Goal: Information Seeking & Learning: Find specific fact

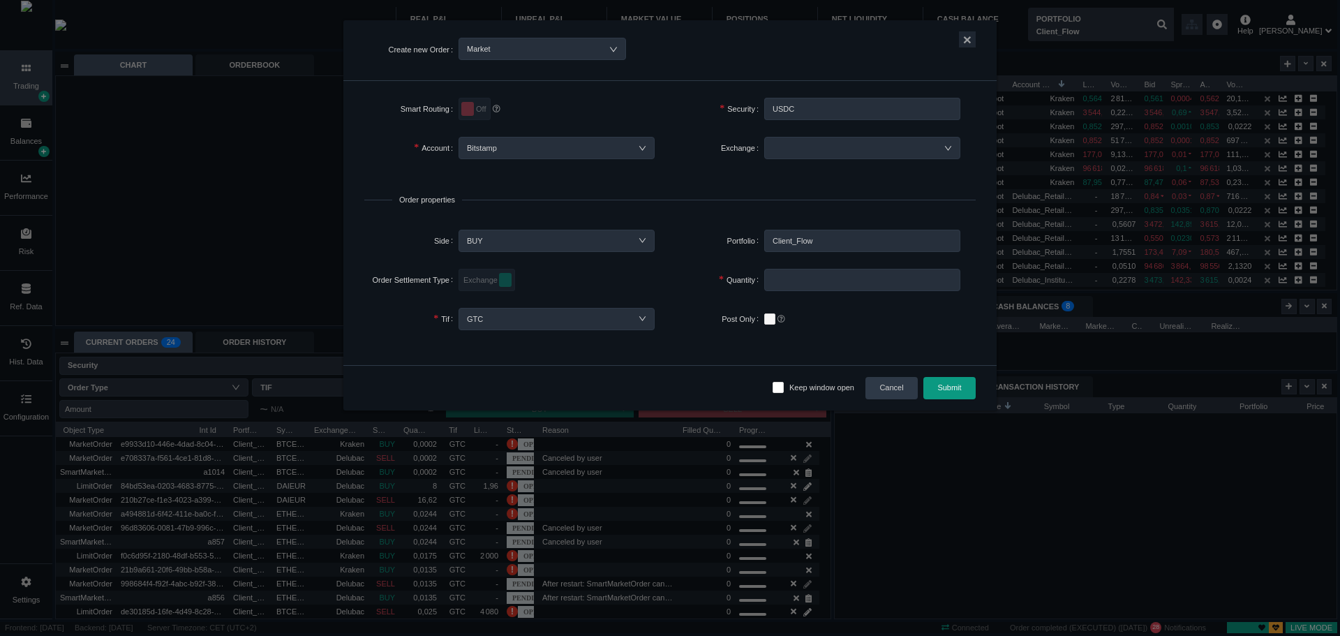
scroll to position [221, 501]
click at [828, 106] on input "USDC" at bounding box center [862, 109] width 196 height 22
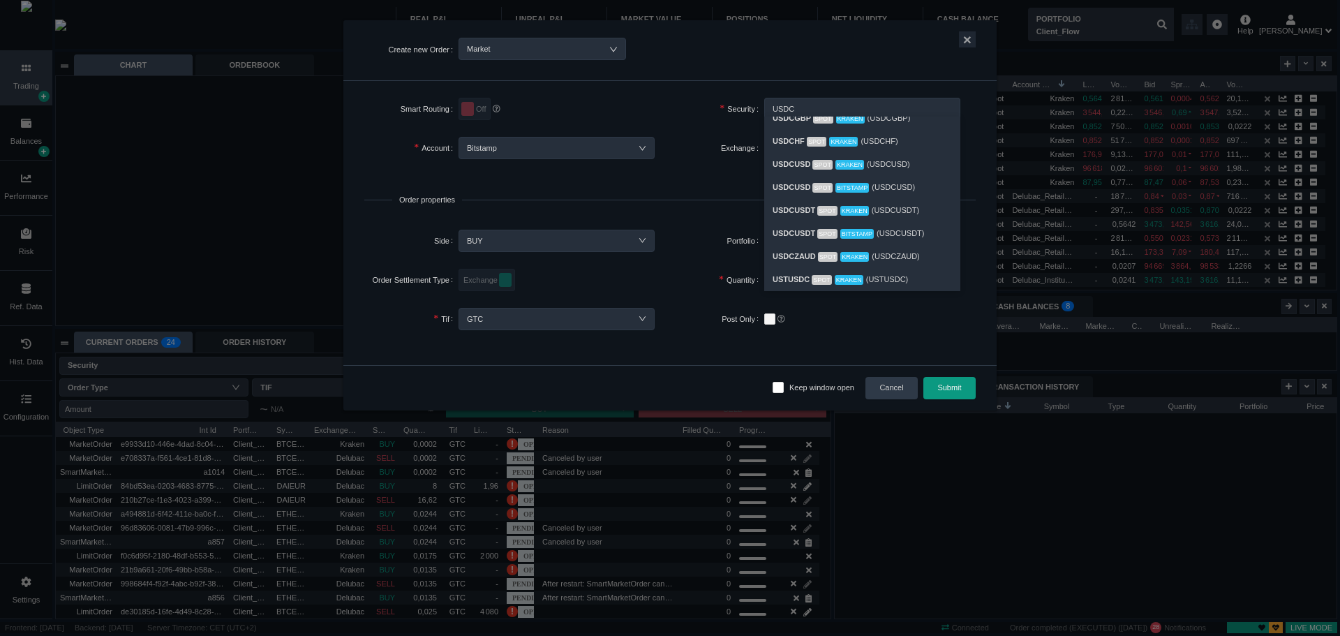
scroll to position [207, 0]
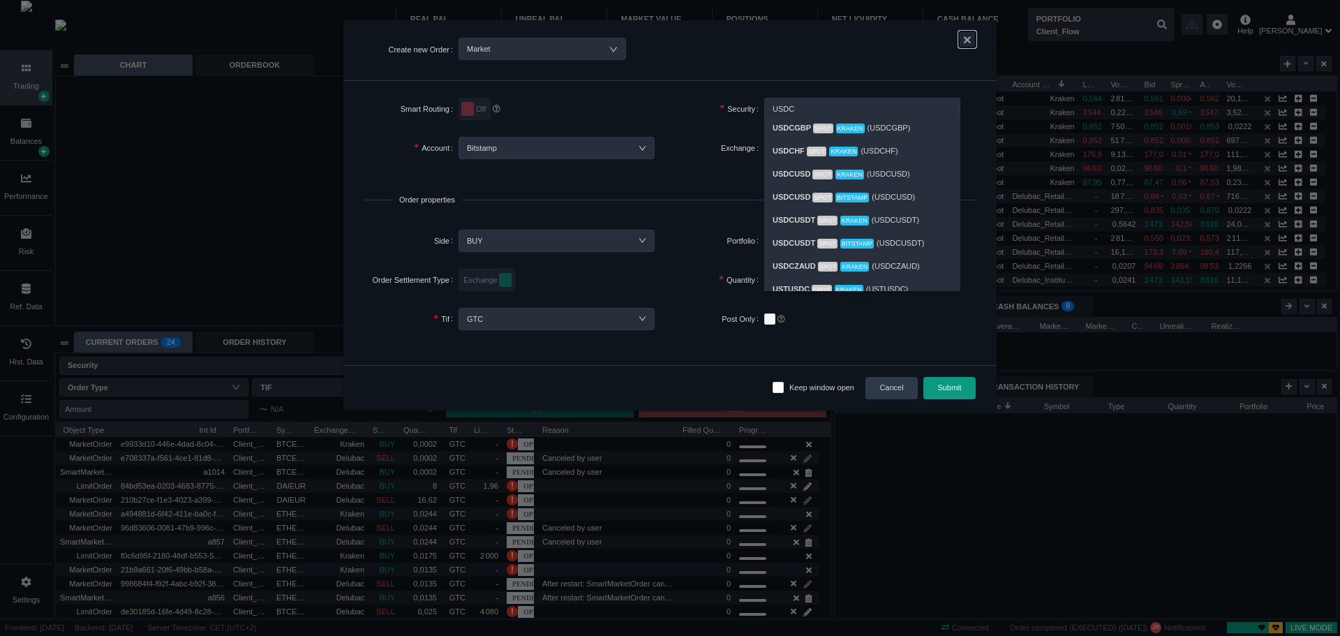
click at [967, 34] on button "×" at bounding box center [967, 39] width 17 height 16
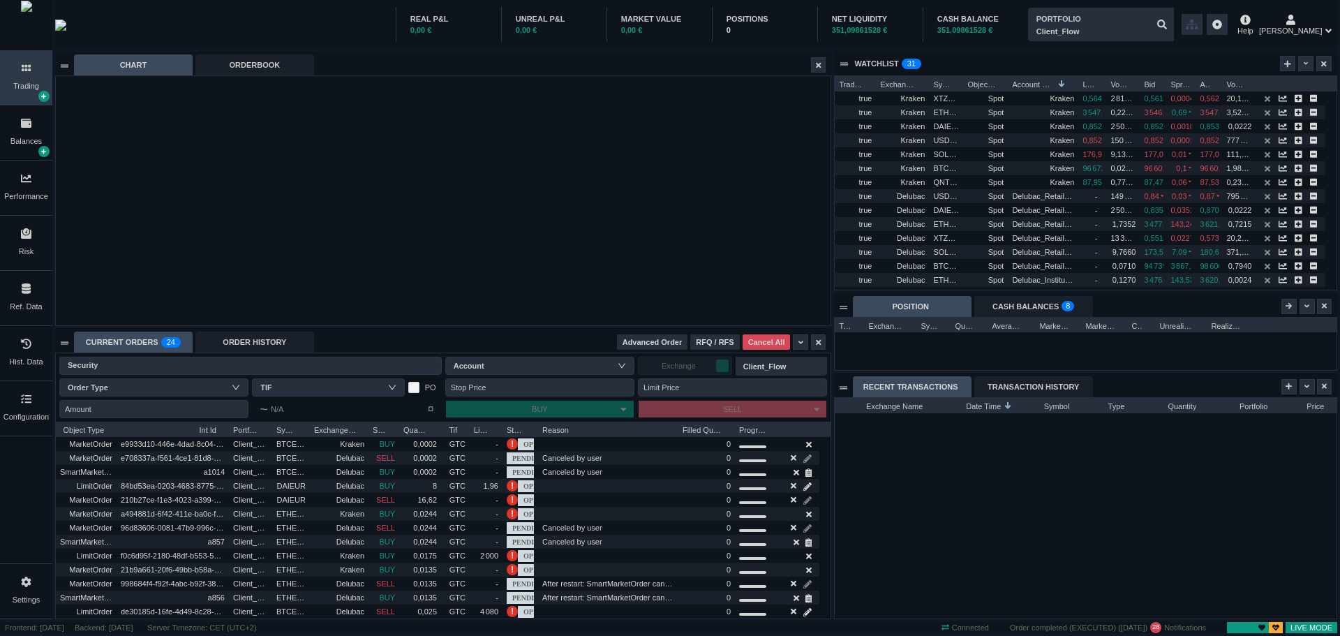
click at [8, 304] on div "Ref. Data" at bounding box center [26, 298] width 52 height 54
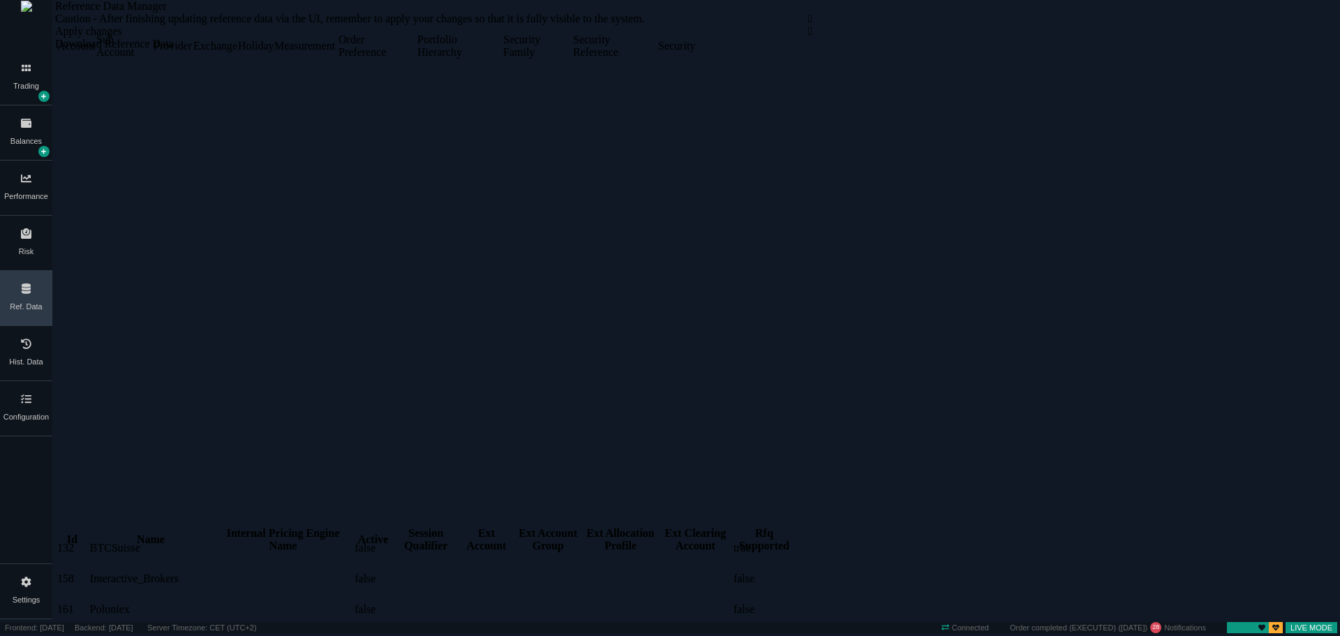
scroll to position [279, 0]
click at [694, 52] on div "Security" at bounding box center [676, 46] width 36 height 13
click at [161, 34] on div "Forex" at bounding box center [149, 27] width 24 height 13
click at [134, 34] on div "Commodity" at bounding box center [108, 27] width 51 height 13
click at [161, 34] on div "Forex" at bounding box center [149, 27] width 24 height 13
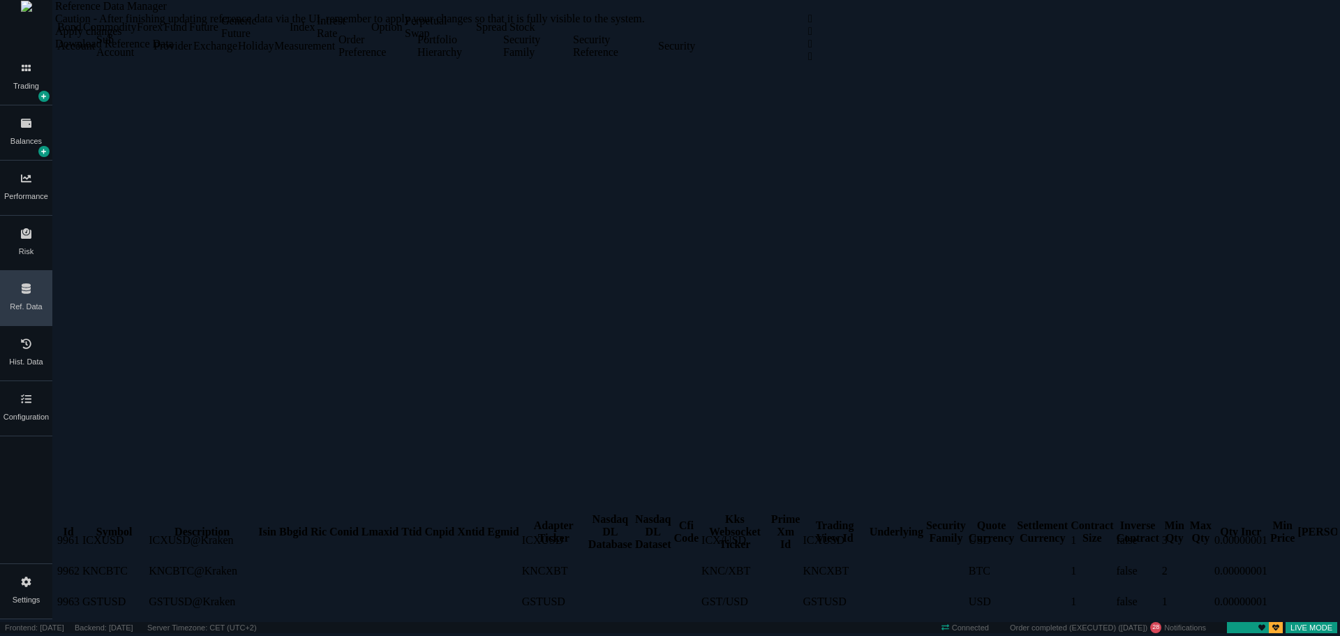
scroll to position [4466, 0]
click at [874, 38] on div "" at bounding box center [1058, 31] width 501 height 13
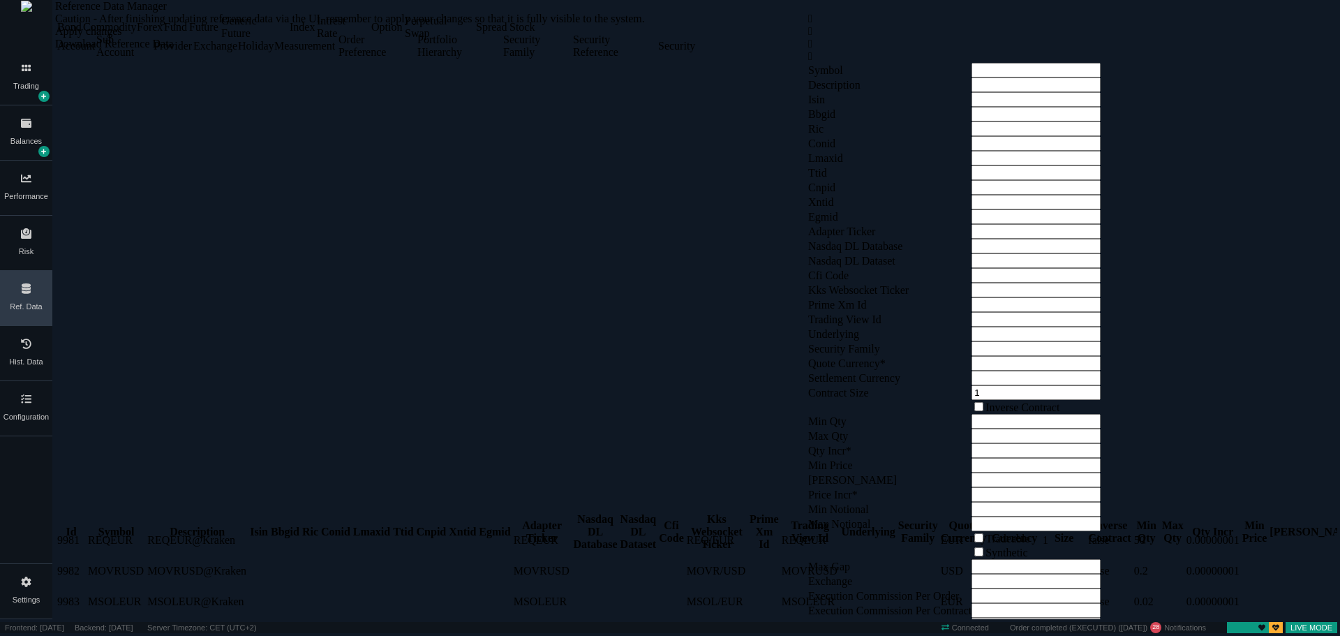
click at [1051, 77] on input "text" at bounding box center [1036, 70] width 129 height 15
type input "USDC"
drag, startPoint x: 1121, startPoint y: 175, endPoint x: 995, endPoint y: 177, distance: 126.3
click at [995, 77] on tr "Symbol USDC" at bounding box center [951, 70] width 287 height 15
click at [1083, 92] on input "text" at bounding box center [1036, 84] width 129 height 15
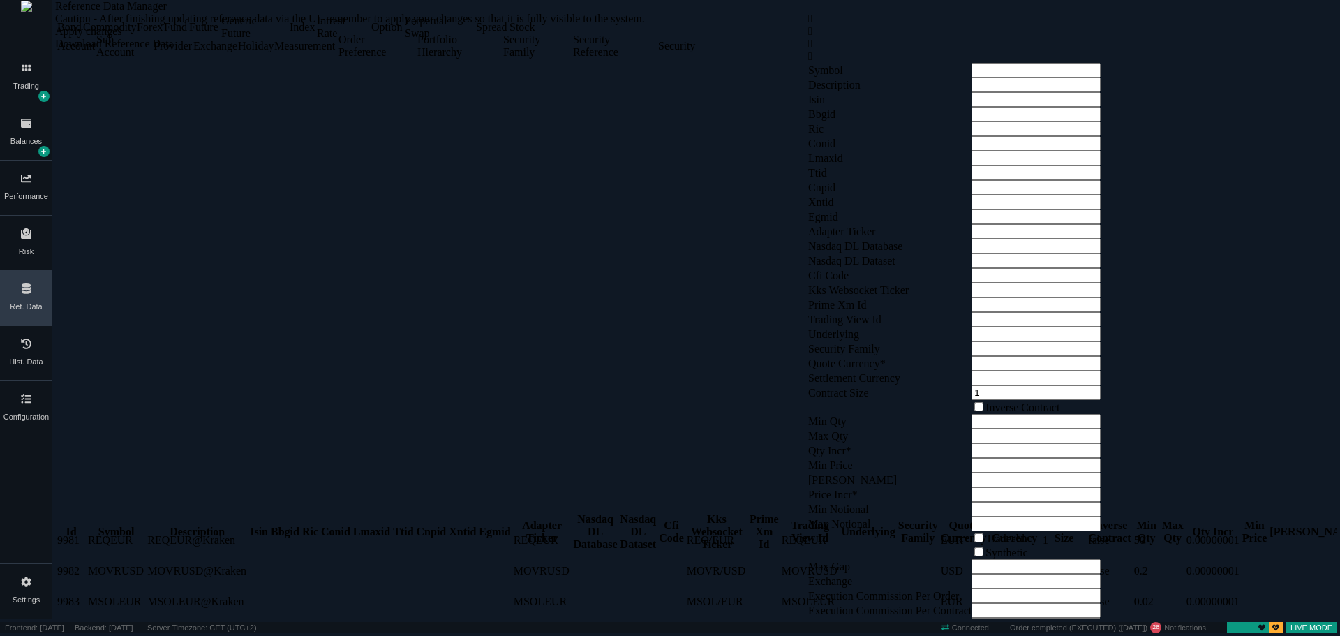
click at [1062, 92] on td at bounding box center [1034, 84] width 124 height 15
click at [1059, 77] on input "text" at bounding box center [1036, 70] width 129 height 15
click at [1056, 77] on input "text" at bounding box center [1036, 70] width 129 height 15
type input "BTCUSDC"
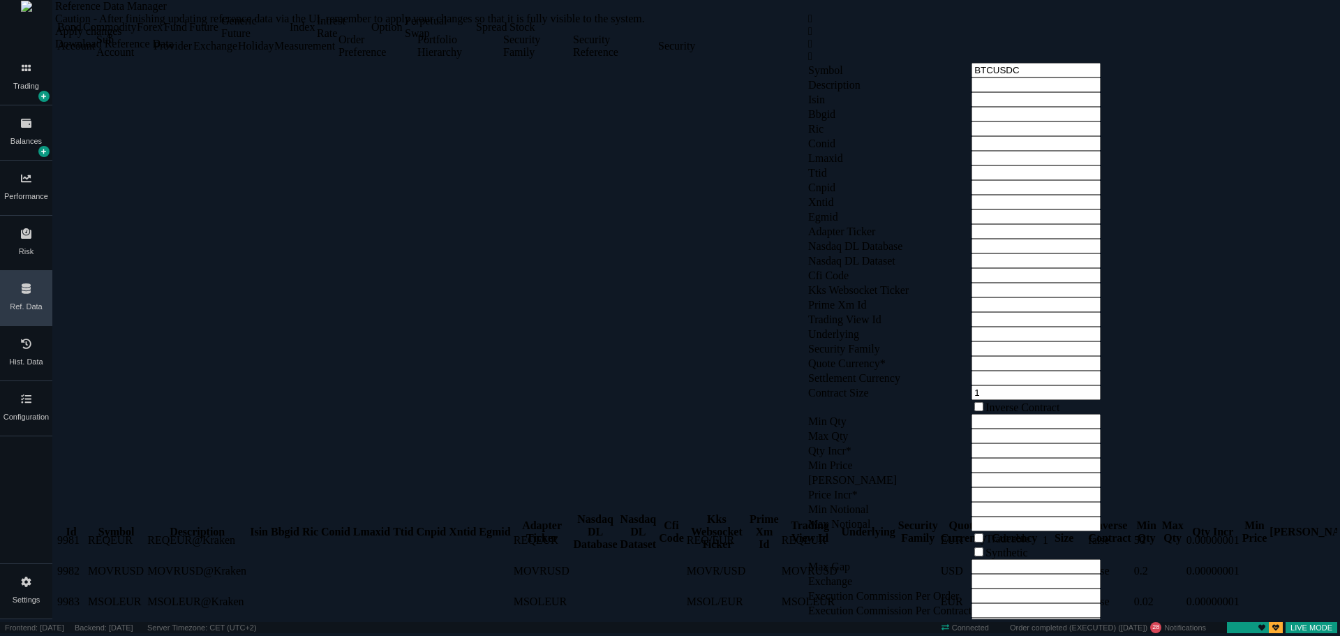
click at [900, 372] on span "Settlement Currency" at bounding box center [854, 378] width 92 height 12
click at [138, 526] on div "Symbol" at bounding box center [112, 532] width 61 height 13
click at [133, 526] on div "Symbol" at bounding box center [119, 532] width 62 height 13
click at [125, 526] on div "Symbol" at bounding box center [118, 532] width 60 height 13
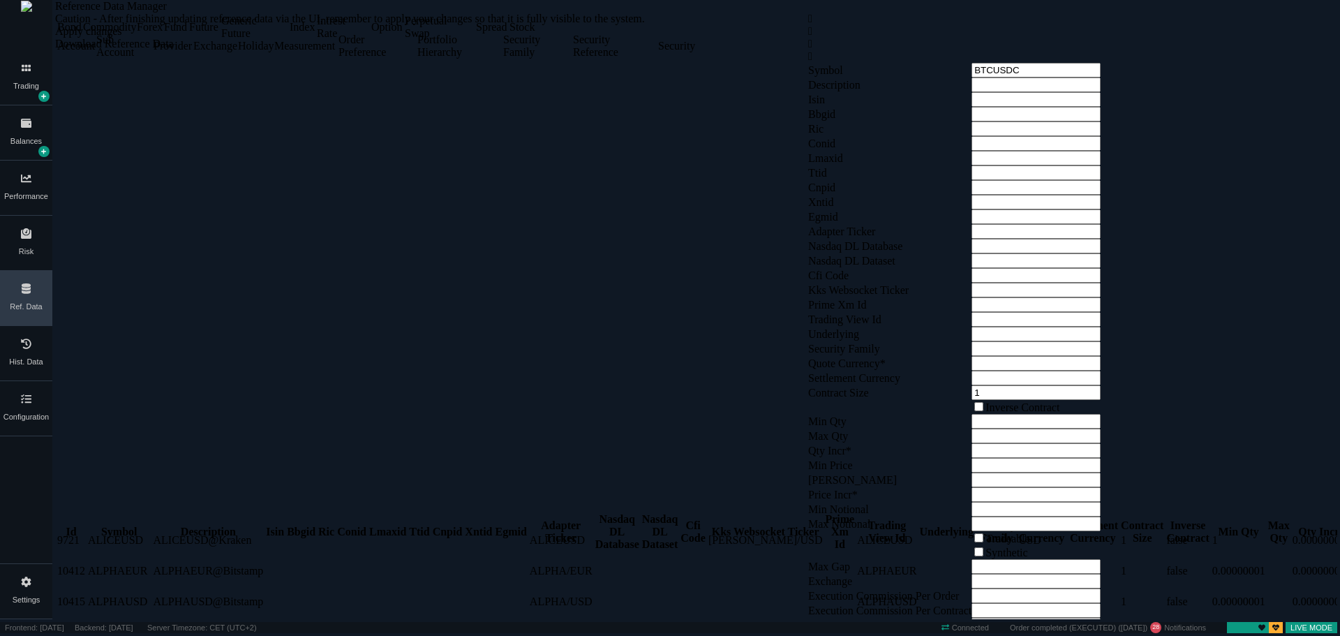
click at [205, 526] on div "Description" at bounding box center [208, 532] width 110 height 13
click at [193, 526] on div "Description" at bounding box center [192, 532] width 97 height 13
click at [128, 526] on div "Symbol" at bounding box center [114, 532] width 53 height 13
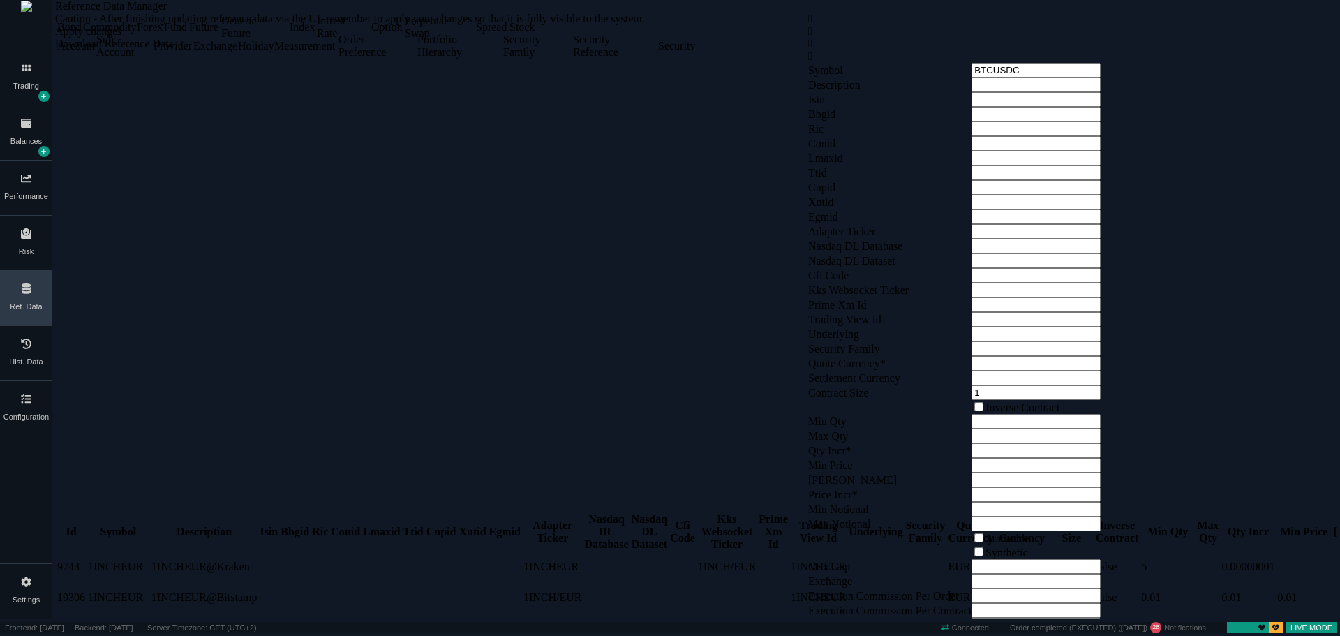
click at [211, 526] on div "Description" at bounding box center [204, 532] width 106 height 13
drag, startPoint x: 155, startPoint y: 107, endPoint x: 232, endPoint y: 119, distance: 77.7
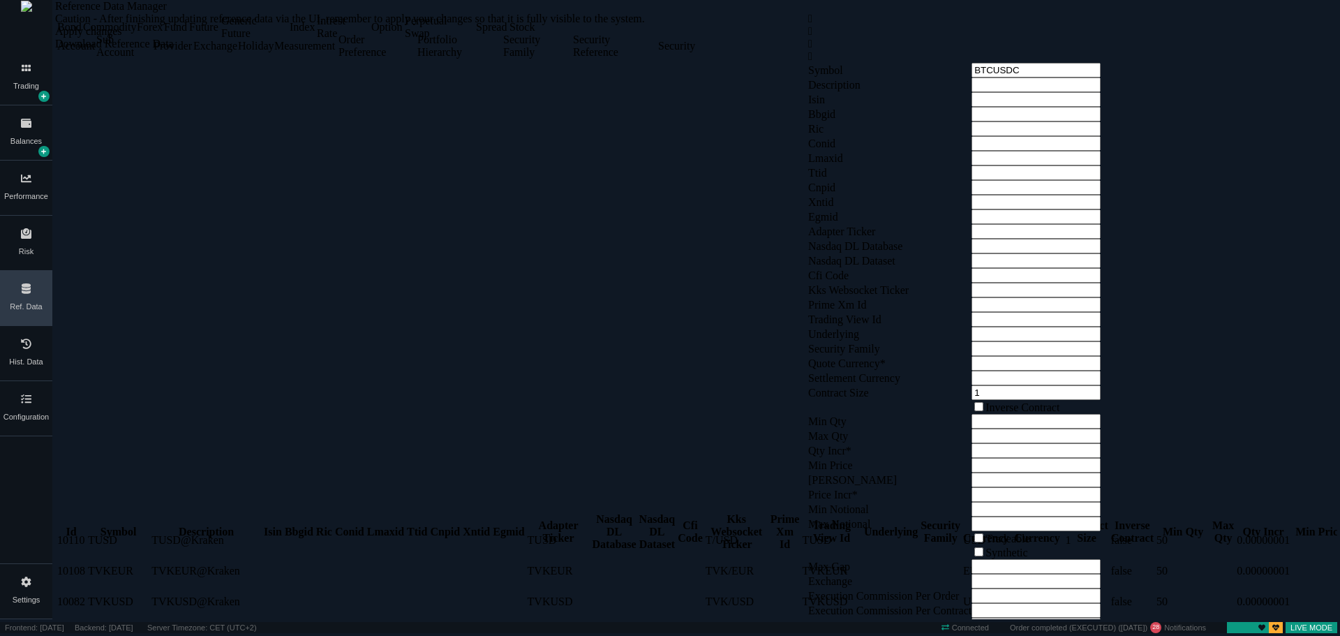
click at [28, 408] on div "Configuration" at bounding box center [26, 408] width 52 height 54
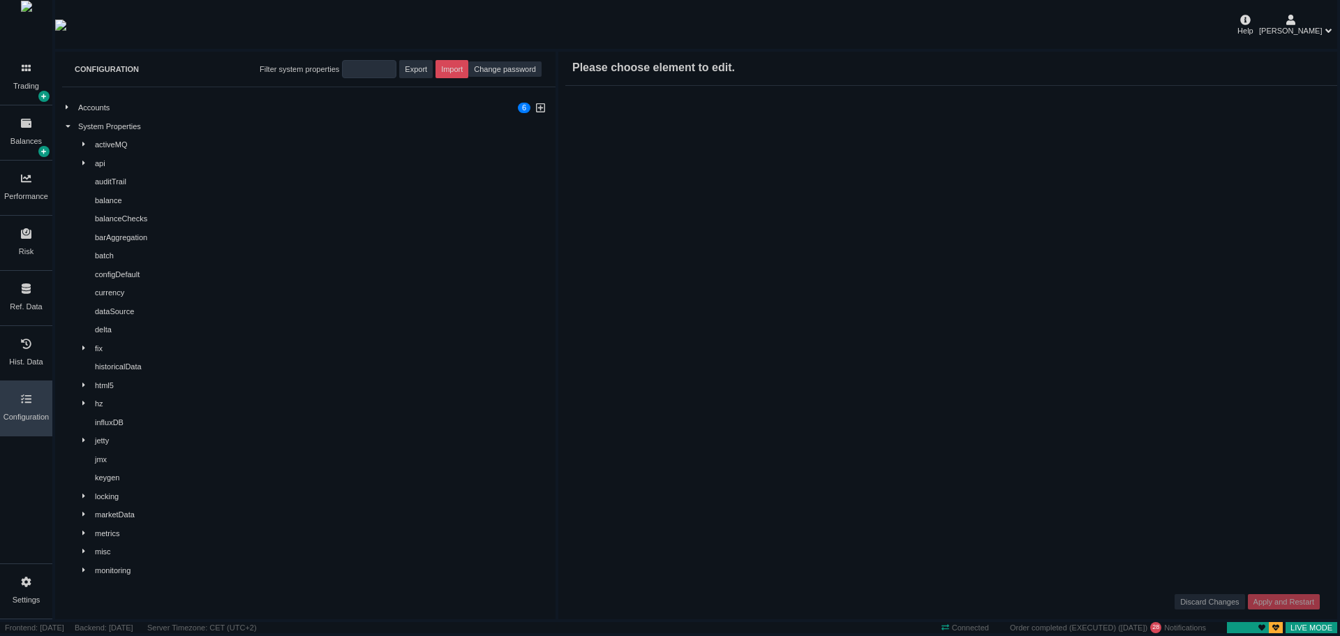
click at [84, 346] on icon at bounding box center [83, 348] width 3 height 8
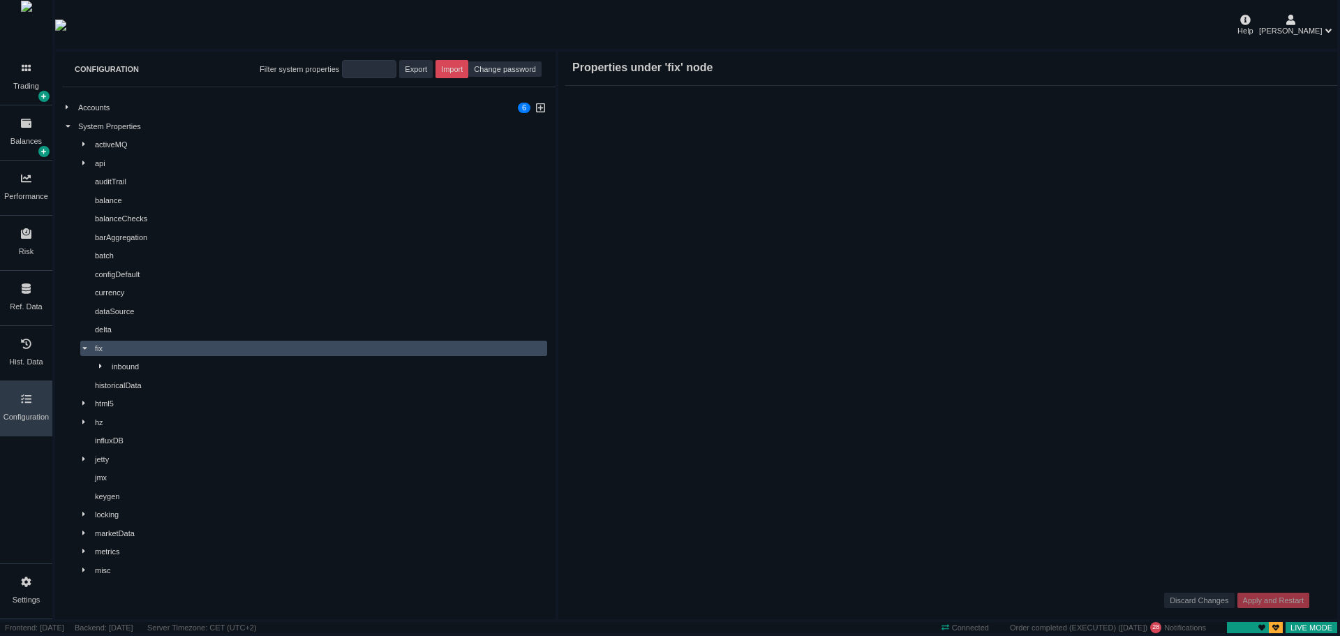
click at [132, 529] on div "marketData" at bounding box center [320, 534] width 450 height 12
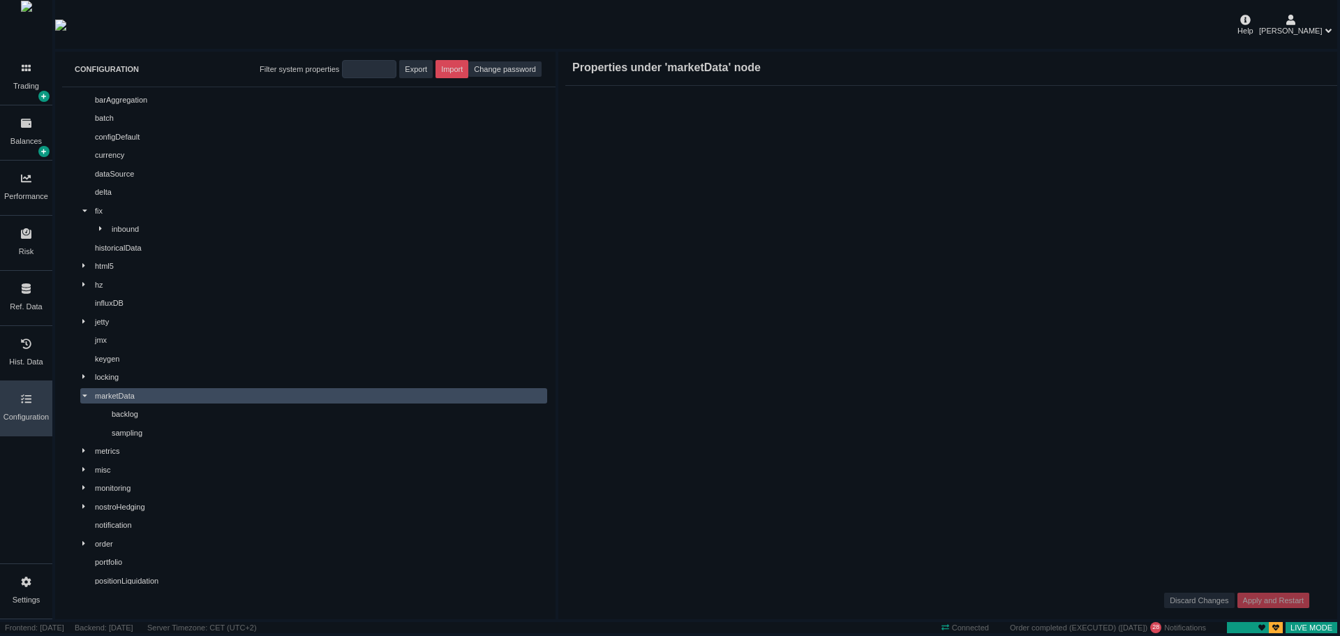
scroll to position [140, 0]
click at [154, 408] on div "backlog" at bounding box center [328, 412] width 433 height 12
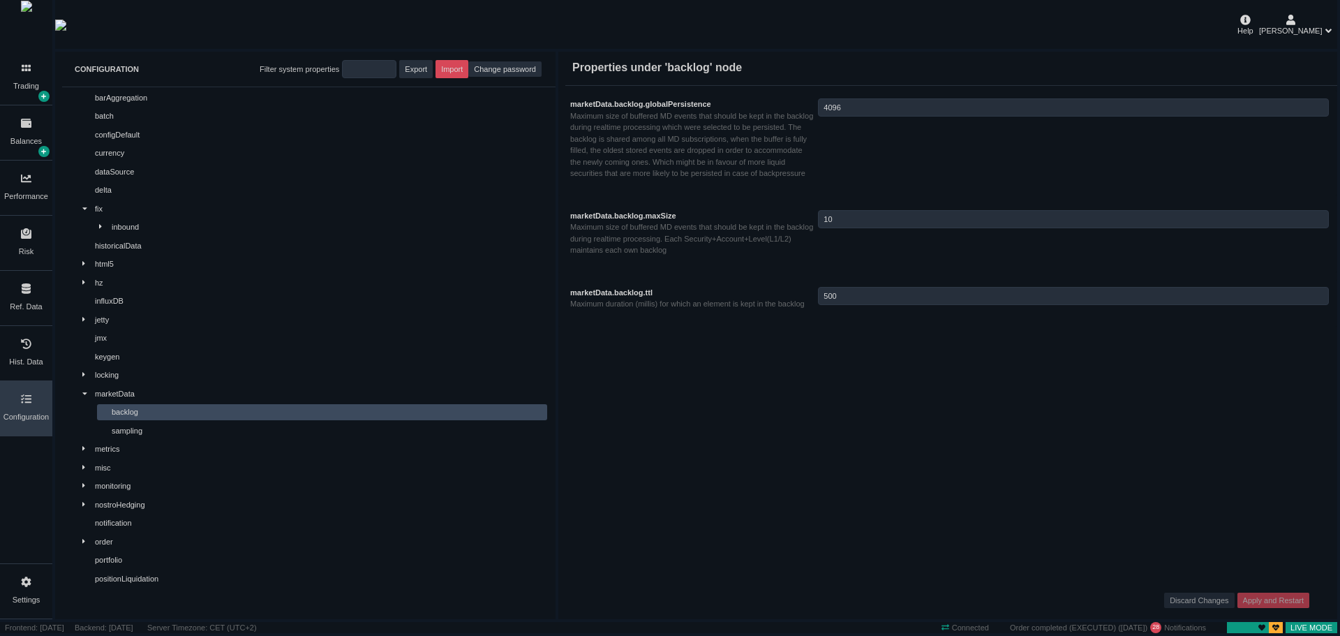
click at [158, 423] on div "sampling" at bounding box center [322, 431] width 450 height 16
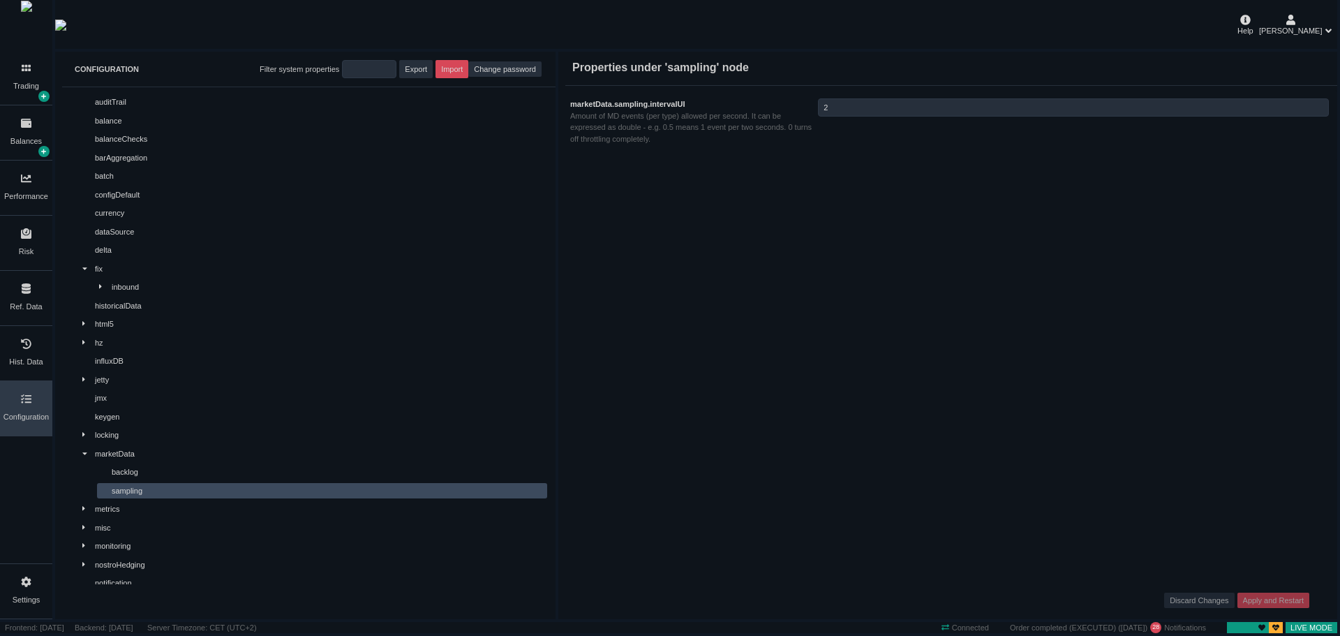
scroll to position [0, 0]
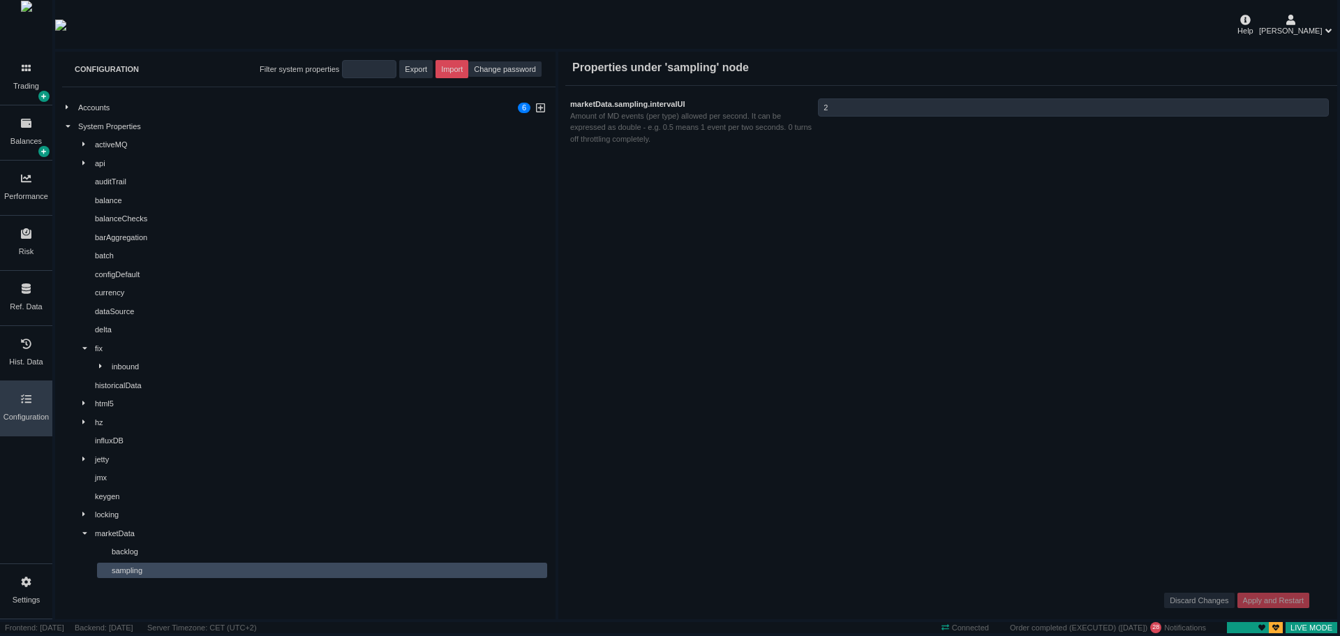
click at [27, 588] on div "Settings" at bounding box center [26, 591] width 52 height 54
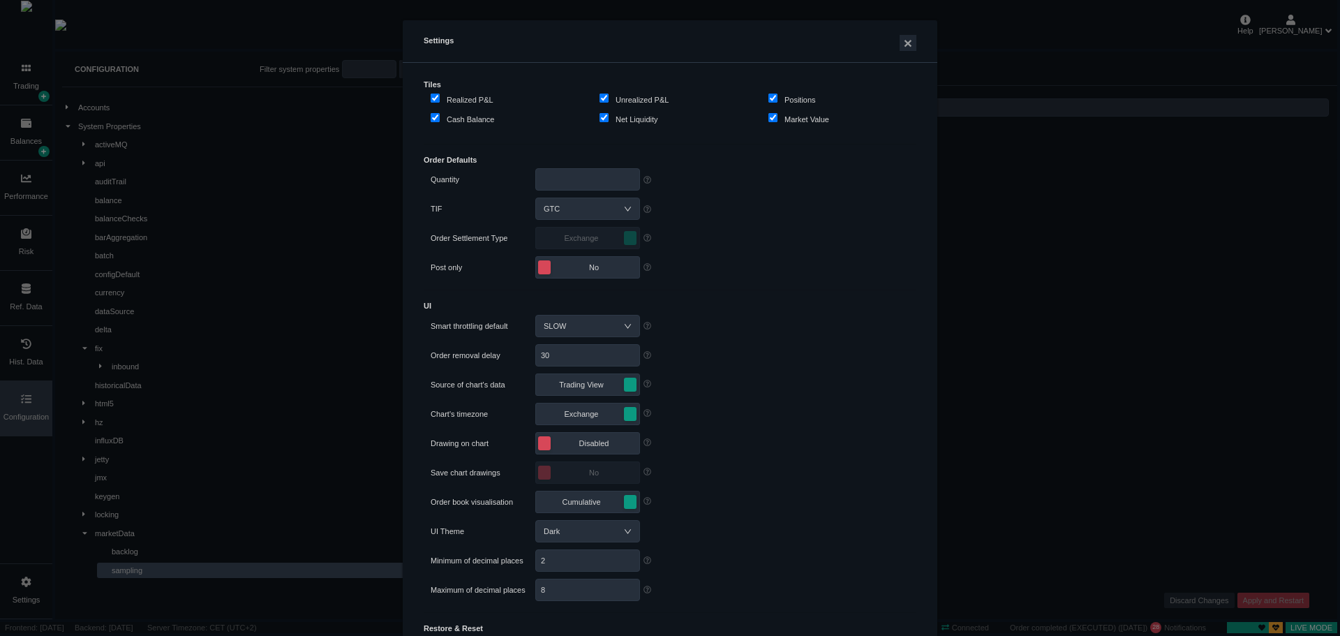
click at [28, 297] on div "Settings × Tiles Realized P&L Unrealized P&L Positions Cash Balance Net Liquidi…" at bounding box center [670, 318] width 1340 height 636
click at [900, 39] on button "×" at bounding box center [908, 43] width 17 height 16
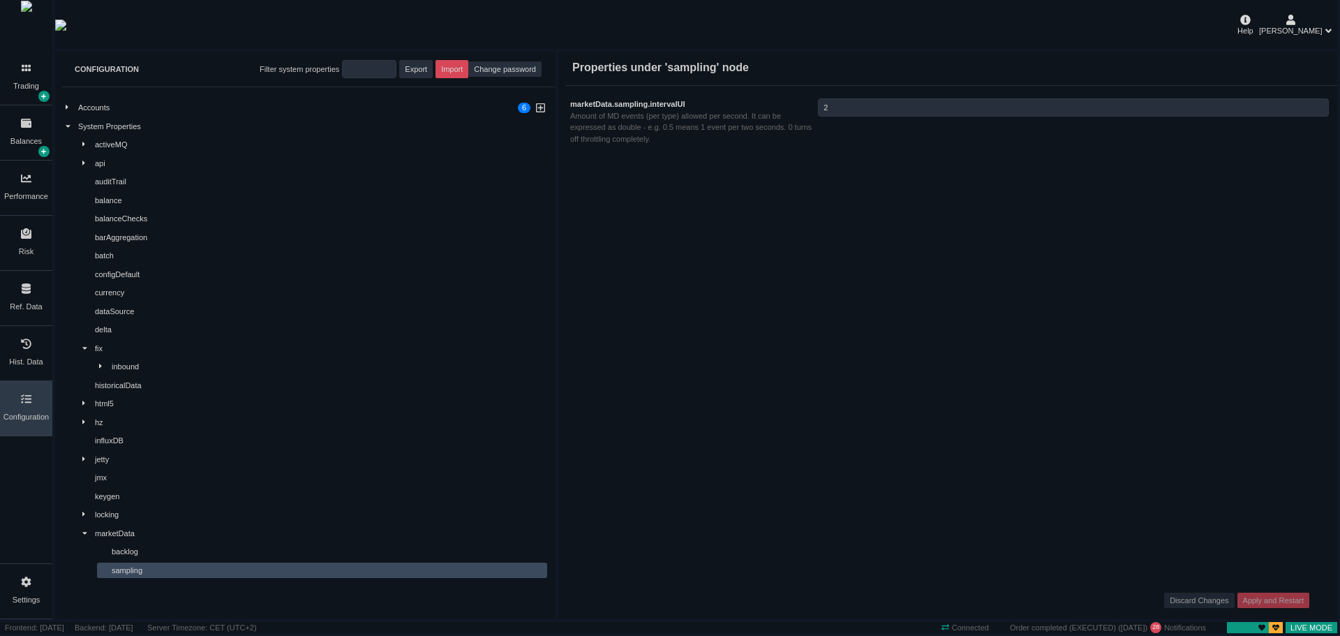
click at [23, 255] on div "Risk" at bounding box center [26, 252] width 15 height 12
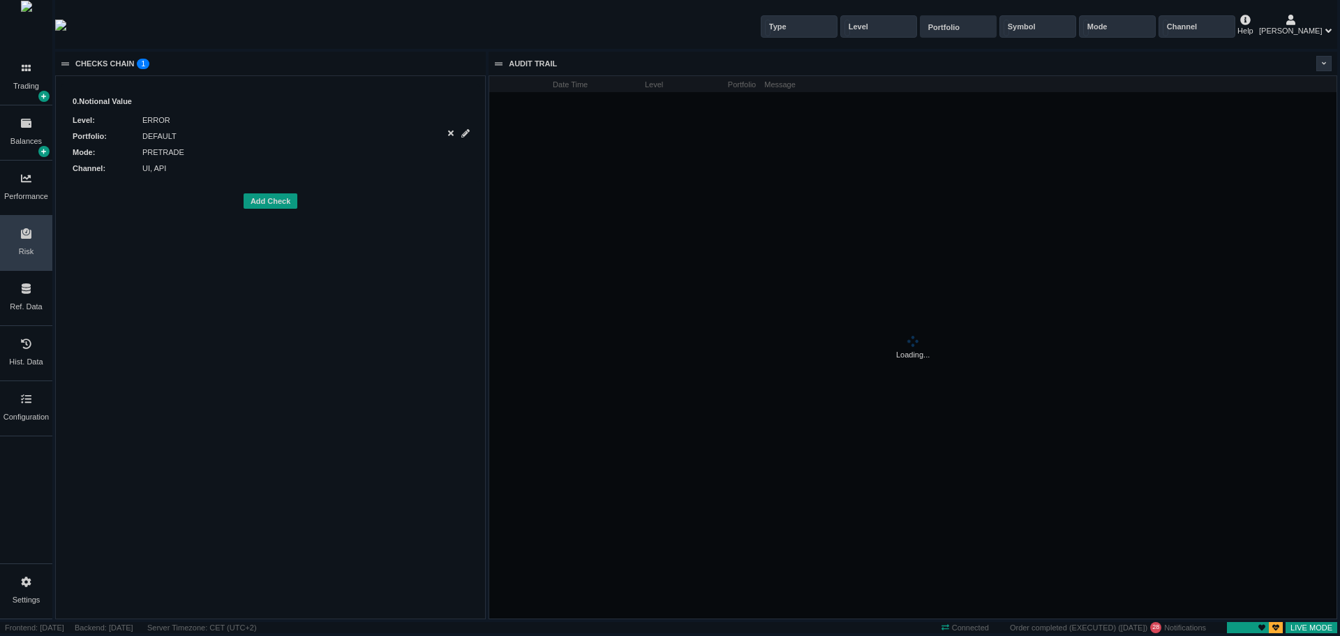
scroll to position [542, 847]
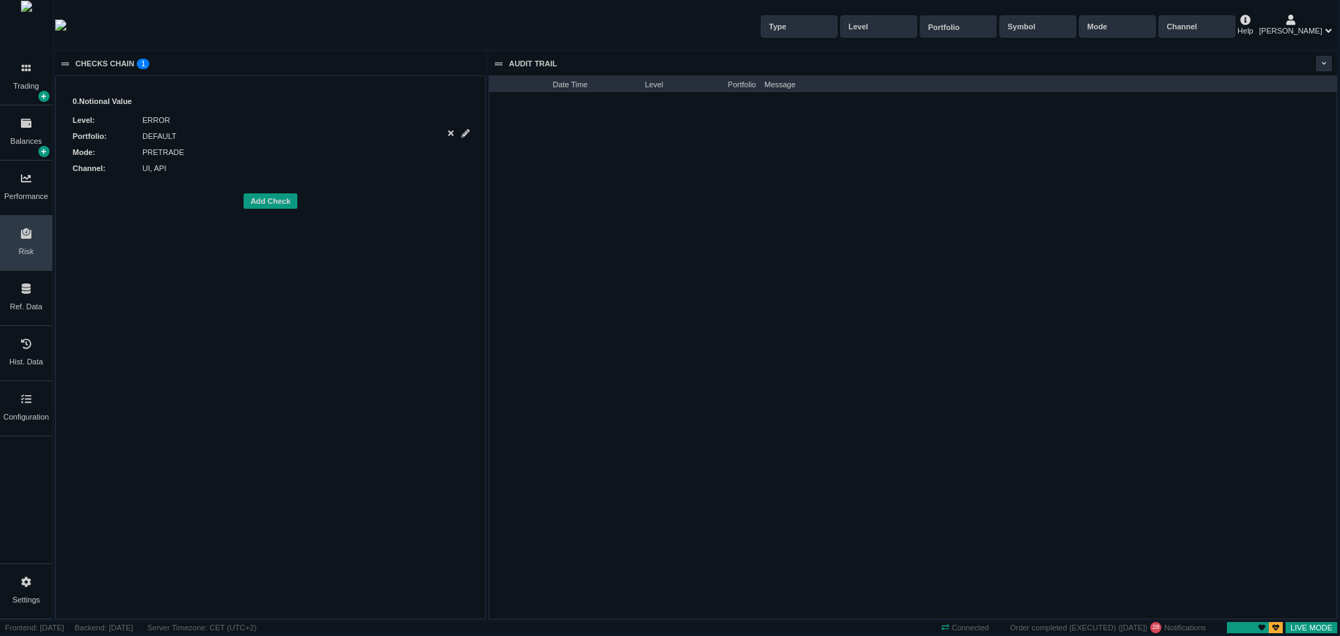
click at [31, 299] on div "Ref. Data" at bounding box center [26, 298] width 52 height 54
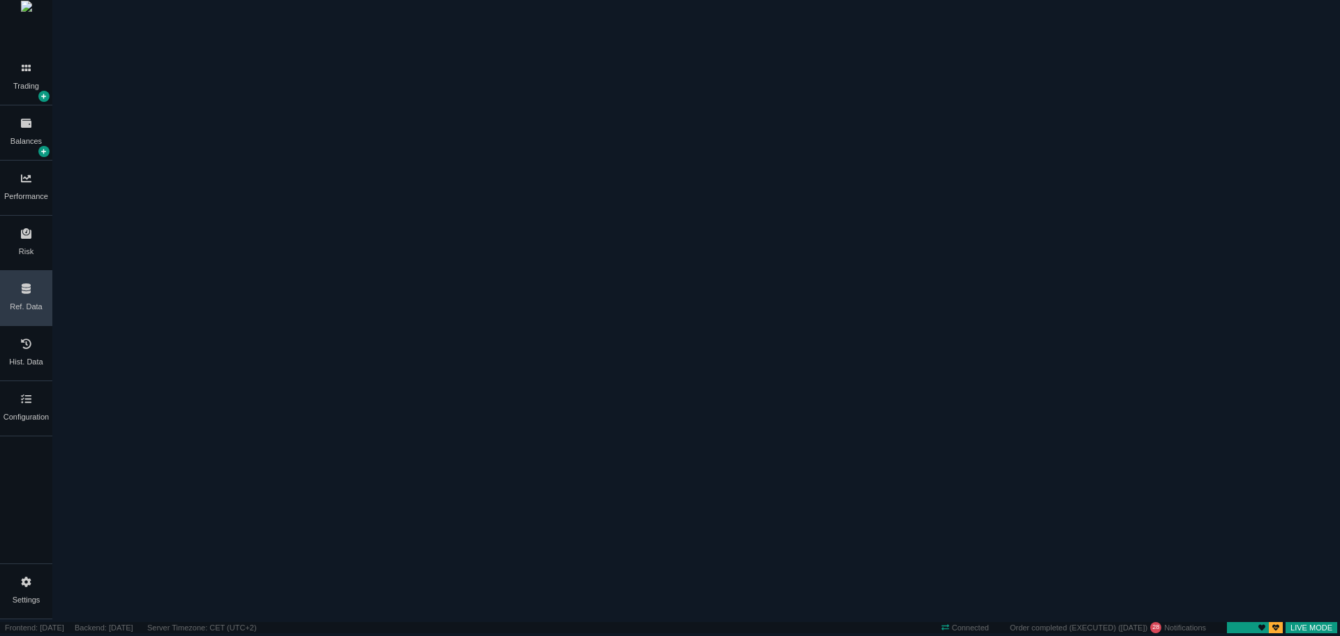
scroll to position [0, 0]
click at [151, 59] on div "Sub Account" at bounding box center [123, 46] width 54 height 25
click at [27, 402] on icon at bounding box center [26, 399] width 10 height 10
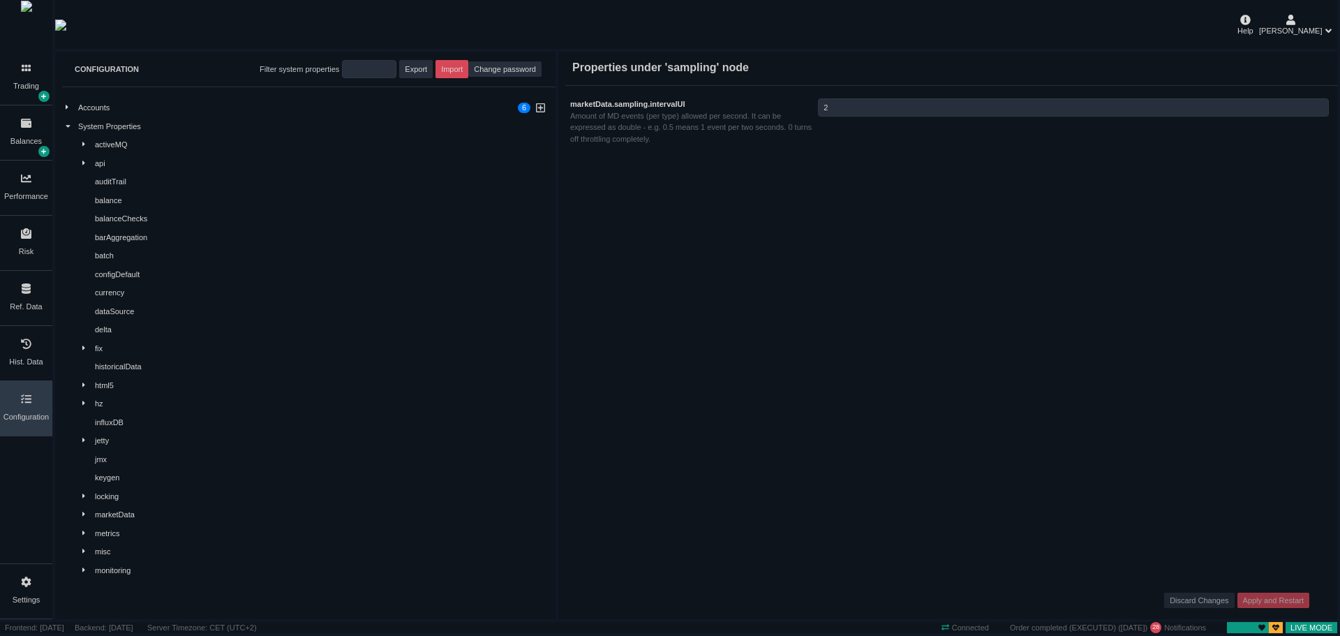
click at [126, 202] on div "balance" at bounding box center [320, 201] width 450 height 12
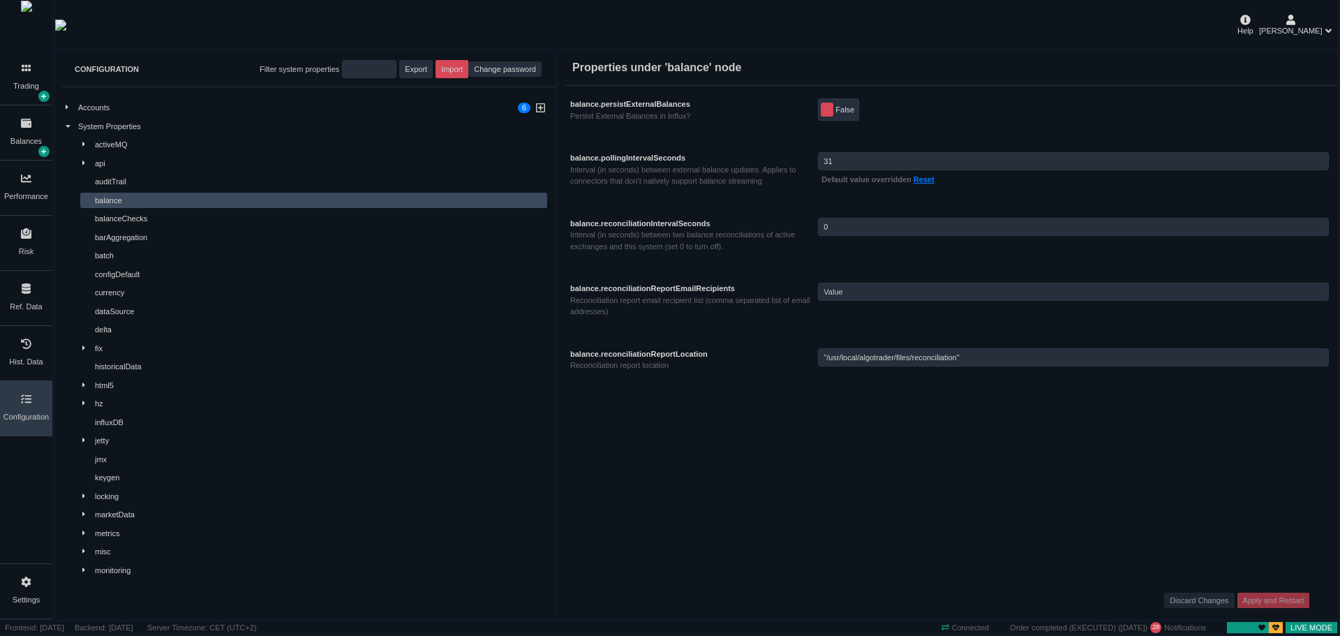
click at [128, 297] on div "currency" at bounding box center [320, 293] width 450 height 12
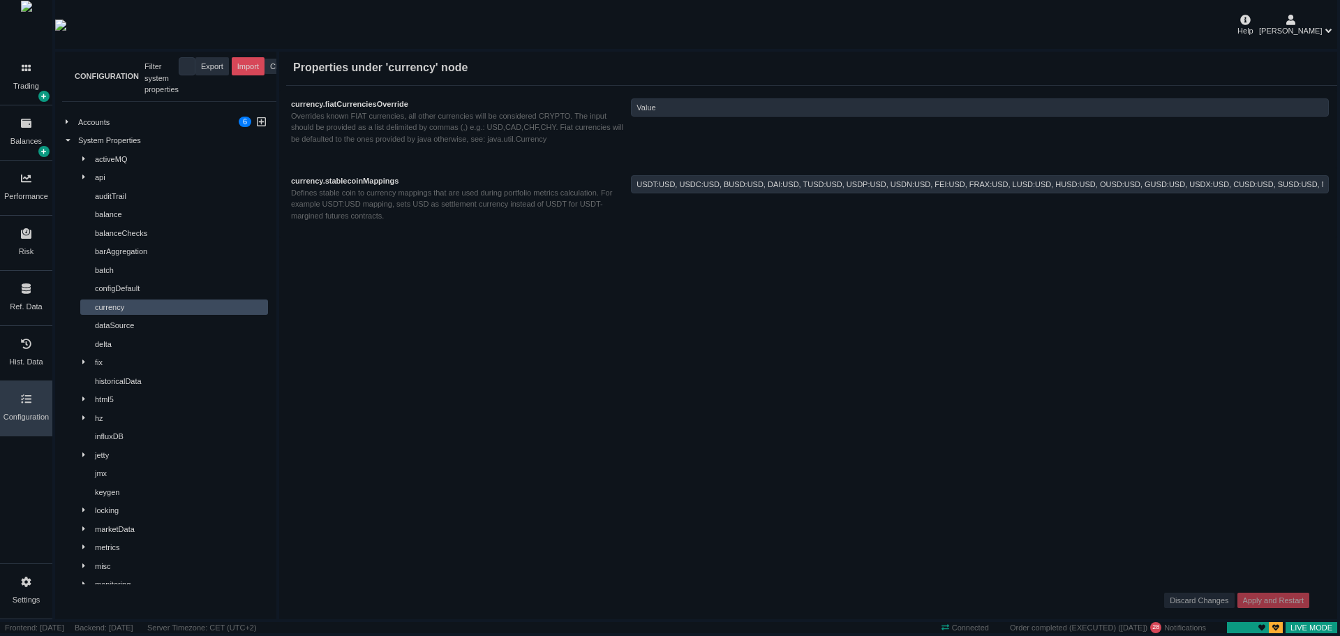
click at [86, 177] on div at bounding box center [88, 178] width 13 height 12
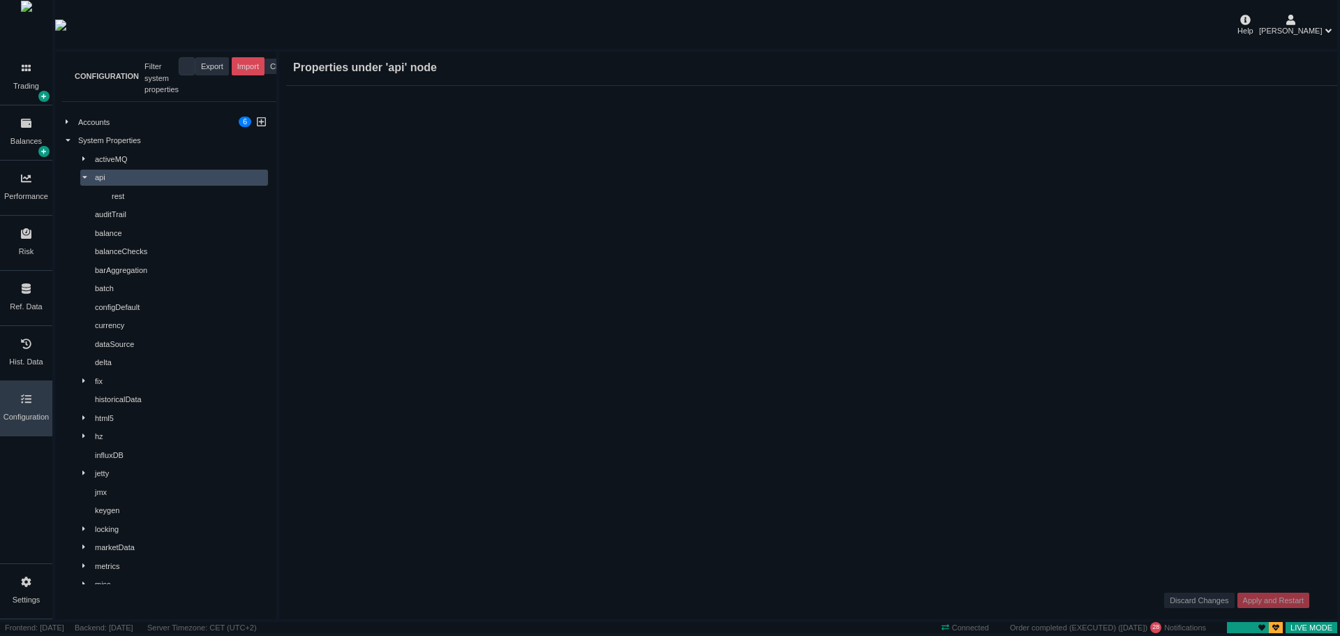
click at [86, 177] on icon at bounding box center [84, 178] width 4 height 3
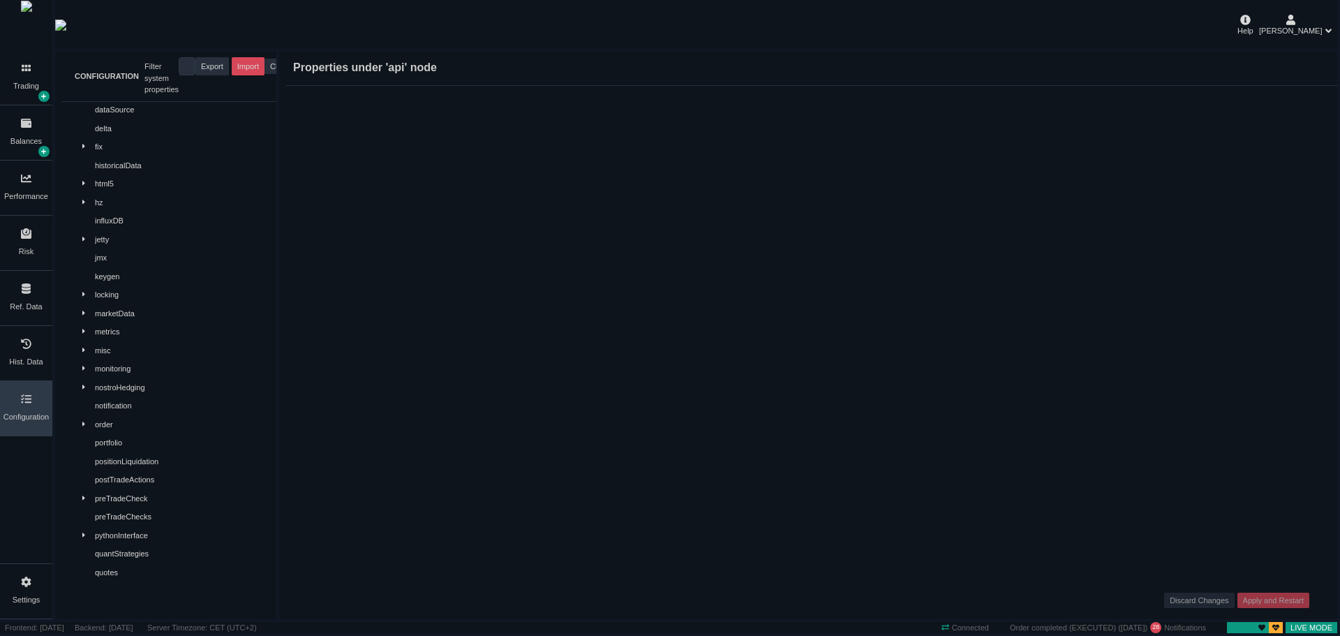
scroll to position [279, 0]
click at [89, 357] on div at bounding box center [88, 361] width 13 height 12
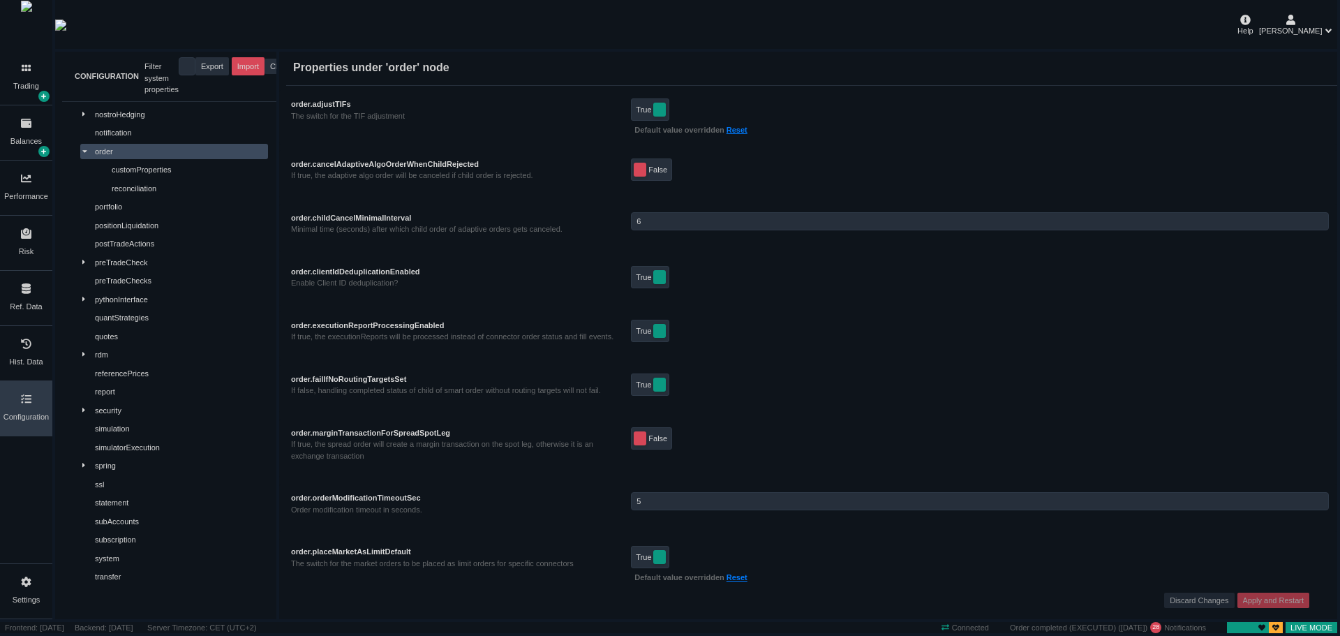
scroll to position [519, 0]
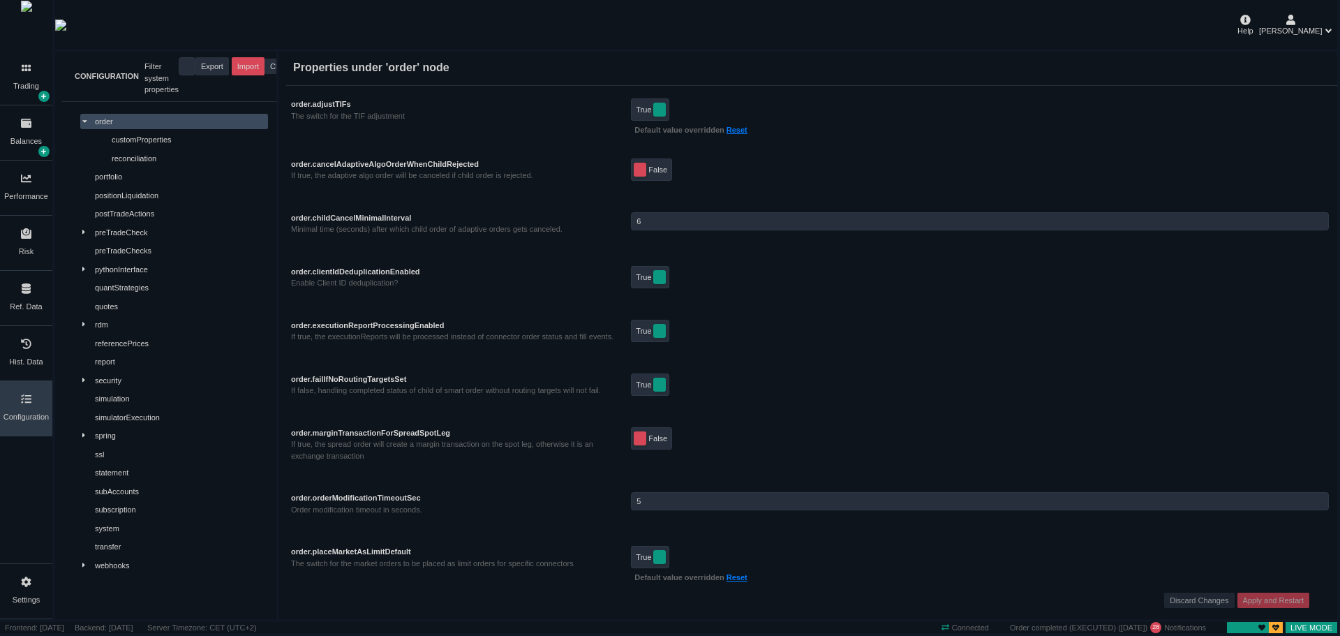
click at [25, 586] on icon at bounding box center [27, 582] width 10 height 10
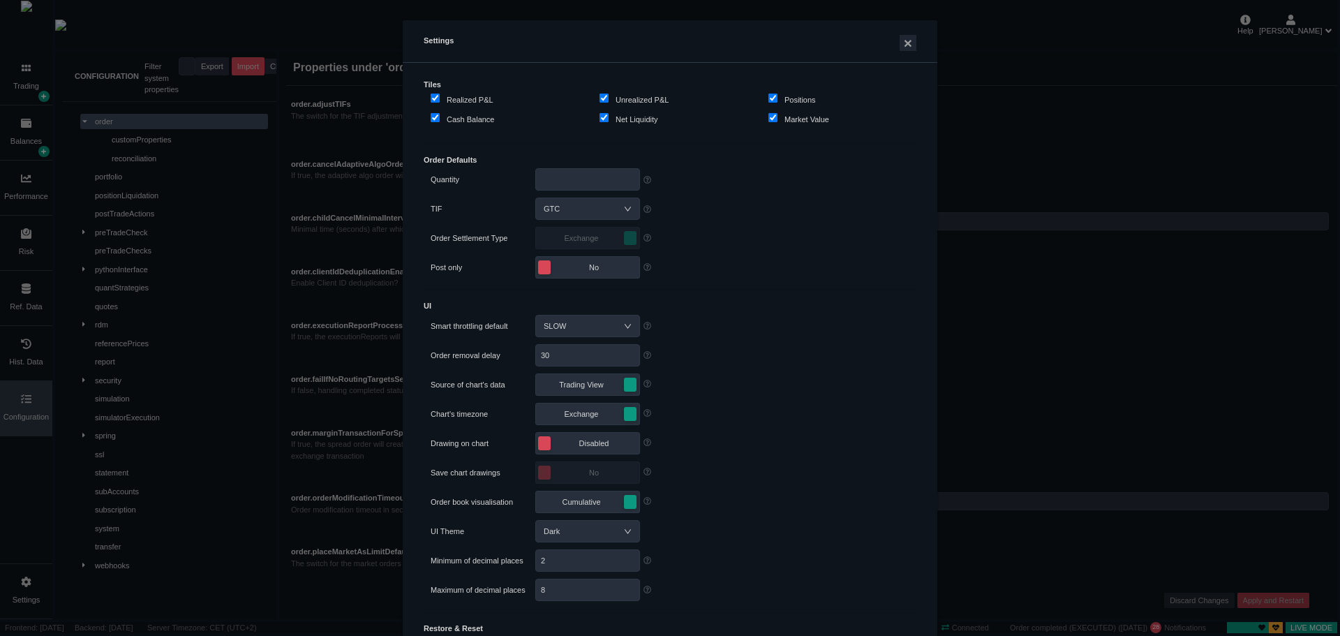
click at [22, 504] on div "Settings × Tiles Realized P&L Unrealized P&L Positions Cash Balance Net Liquidi…" at bounding box center [670, 318] width 1340 height 636
click at [900, 40] on button "×" at bounding box center [908, 43] width 17 height 16
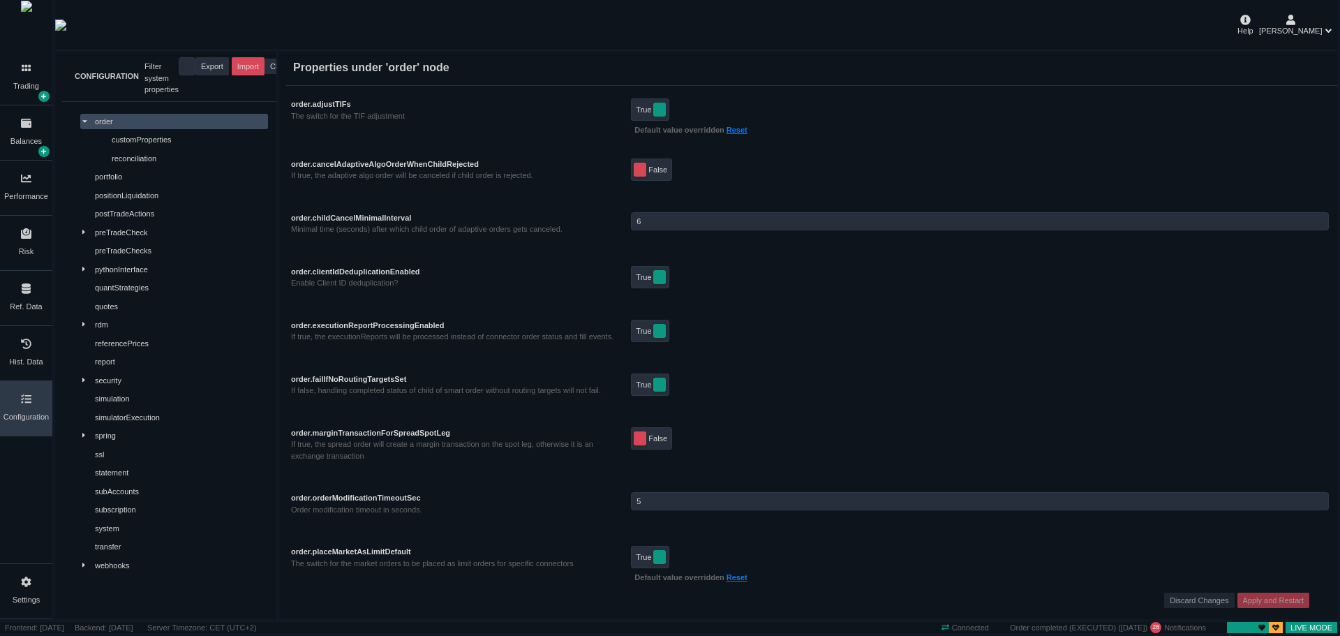
click at [34, 288] on div "Ref. Data" at bounding box center [26, 298] width 52 height 54
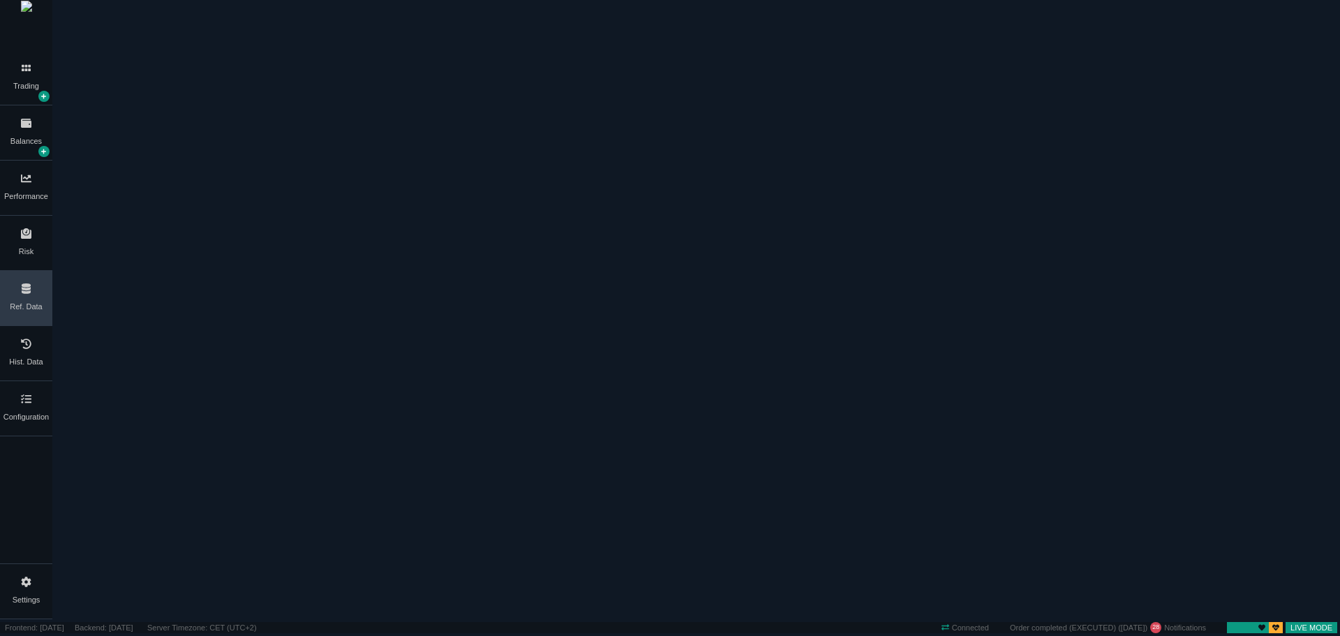
scroll to position [0, 0]
click at [694, 52] on div "Security" at bounding box center [676, 46] width 36 height 13
click at [287, 40] on div "Generic Future" at bounding box center [254, 27] width 66 height 25
click at [314, 34] on div "Index" at bounding box center [302, 27] width 24 height 13
click at [287, 40] on div "Generic Future" at bounding box center [254, 27] width 66 height 25
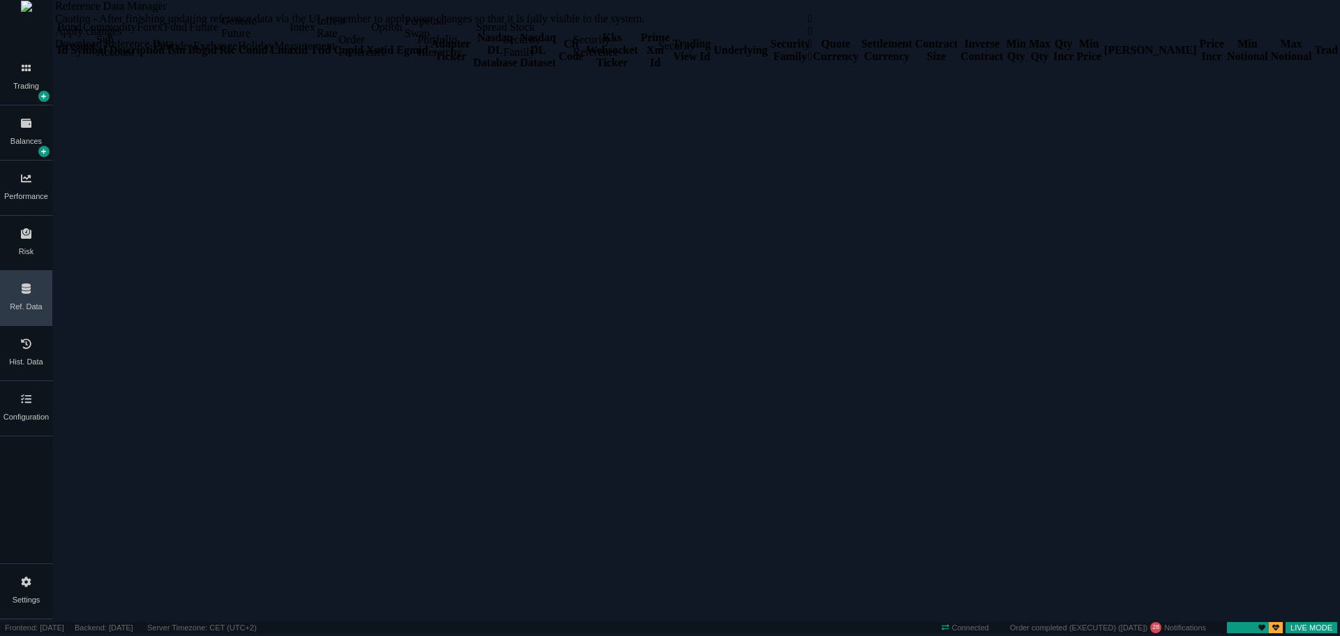
click at [369, 40] on div "Intrest Rate" at bounding box center [343, 27] width 52 height 25
click at [402, 34] on div "Option" at bounding box center [386, 27] width 31 height 13
click at [473, 40] on div "Perpetual Swap" at bounding box center [439, 27] width 68 height 25
